Goal: Information Seeking & Learning: Check status

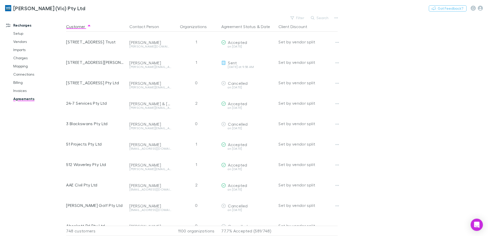
click at [324, 16] on button "Search" at bounding box center [320, 18] width 23 height 6
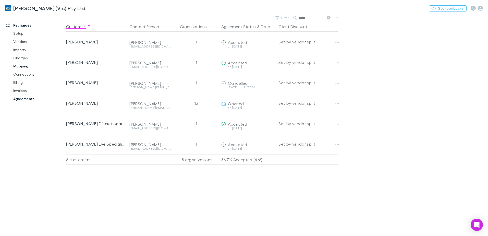
type input "*****"
click at [26, 64] on link "Mapping" at bounding box center [38, 66] width 61 height 8
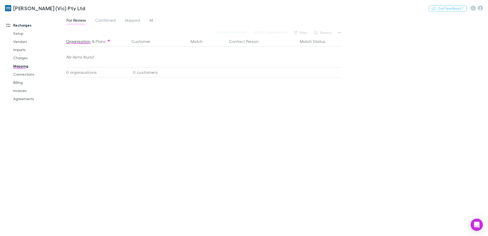
click at [148, 20] on div "For Review Confirmed Skipped All" at bounding box center [112, 21] width 92 height 8
click at [154, 22] on link "All" at bounding box center [151, 21] width 5 height 8
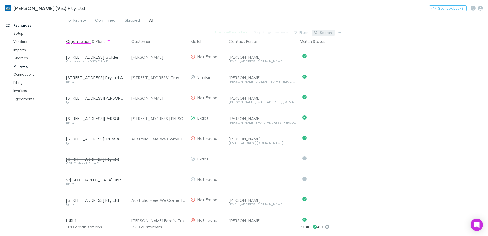
click at [328, 32] on button "Search" at bounding box center [323, 33] width 23 height 6
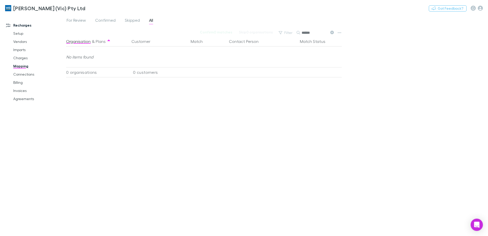
type input "******"
click at [333, 31] on icon at bounding box center [333, 33] width 4 height 4
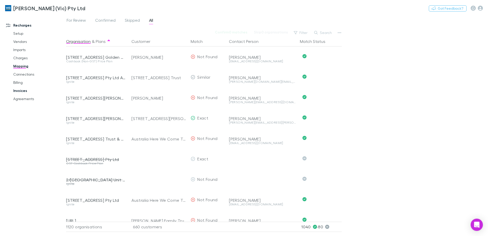
drag, startPoint x: 22, startPoint y: 89, endPoint x: 58, endPoint y: 92, distance: 36.4
click at [22, 89] on link "Invoices" at bounding box center [38, 91] width 61 height 8
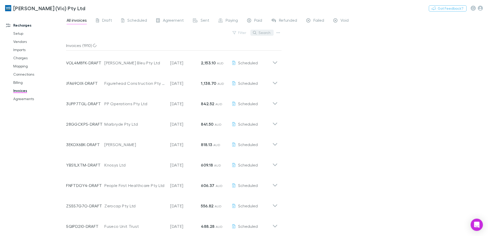
click at [265, 32] on button "Search" at bounding box center [262, 33] width 23 height 6
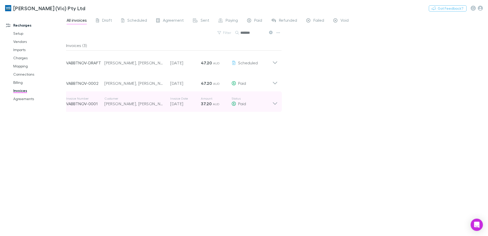
click at [277, 105] on icon at bounding box center [275, 102] width 5 height 10
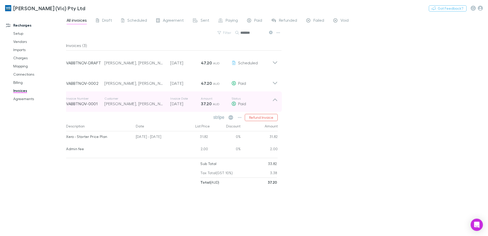
click at [277, 101] on icon at bounding box center [275, 100] width 4 height 3
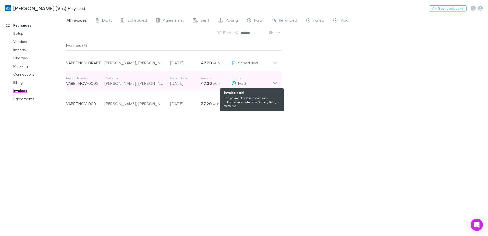
click at [274, 84] on icon at bounding box center [275, 81] width 5 height 10
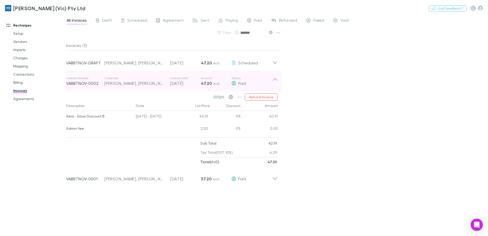
click at [276, 79] on icon at bounding box center [275, 79] width 4 height 3
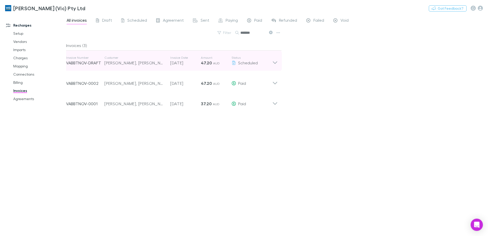
click at [278, 63] on div "Invoice Number VABBTNOV-DRAFT Customer [PERSON_NAME], [PERSON_NAME] Invoice Dat…" at bounding box center [172, 61] width 220 height 20
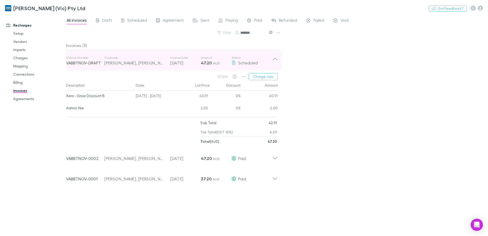
click at [278, 63] on div "Invoice Number VABBTNOV-DRAFT Customer [PERSON_NAME], [PERSON_NAME] Invoice Dat…" at bounding box center [172, 61] width 220 height 20
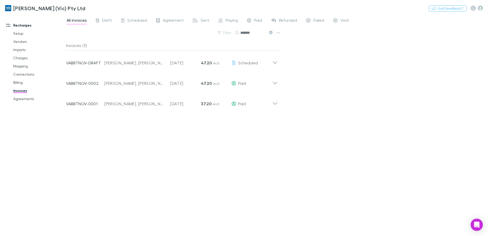
drag, startPoint x: 254, startPoint y: 36, endPoint x: 199, endPoint y: 40, distance: 55.9
click at [221, 36] on div "Filter Search *******" at bounding box center [174, 34] width 216 height 11
type input "****"
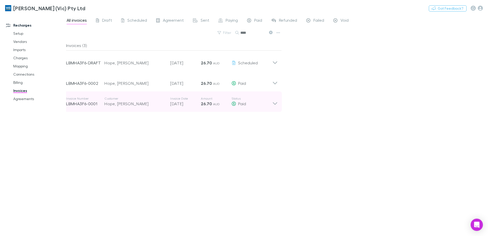
click at [276, 104] on icon at bounding box center [275, 103] width 4 height 3
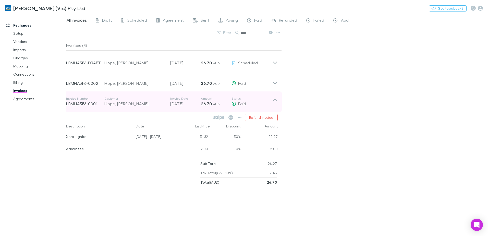
click at [276, 104] on icon at bounding box center [275, 102] width 5 height 10
